Goal: Navigation & Orientation: Find specific page/section

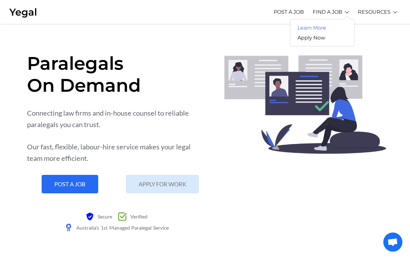
click at [315, 28] on link "Learn More" at bounding box center [312, 28] width 43 height 10
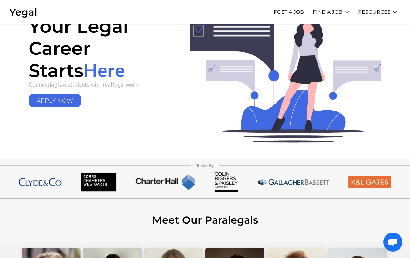
scroll to position [42, 0]
click at [58, 101] on link "APPLY NOW" at bounding box center [55, 100] width 53 height 13
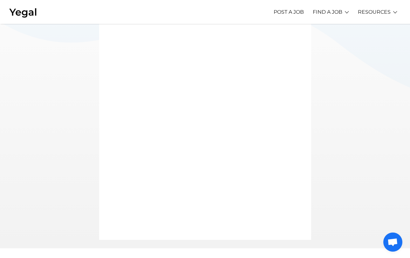
scroll to position [110, 0]
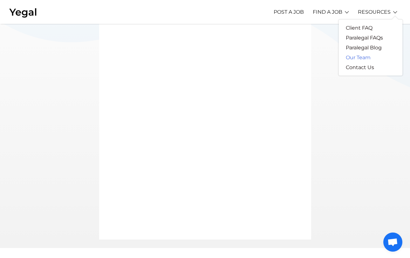
click at [353, 58] on link "Our Team" at bounding box center [358, 58] width 39 height 10
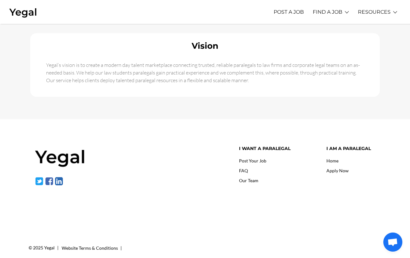
scroll to position [435, 0]
click at [251, 178] on link "Our Team" at bounding box center [248, 180] width 19 height 5
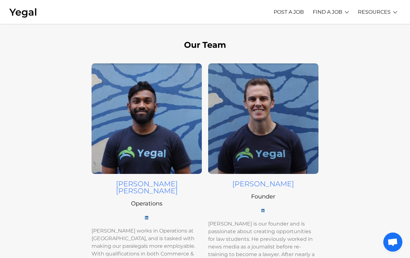
click at [251, 115] on img at bounding box center [263, 118] width 110 height 110
click at [263, 211] on img at bounding box center [264, 210] width 4 height 3
